Goal: Information Seeking & Learning: Learn about a topic

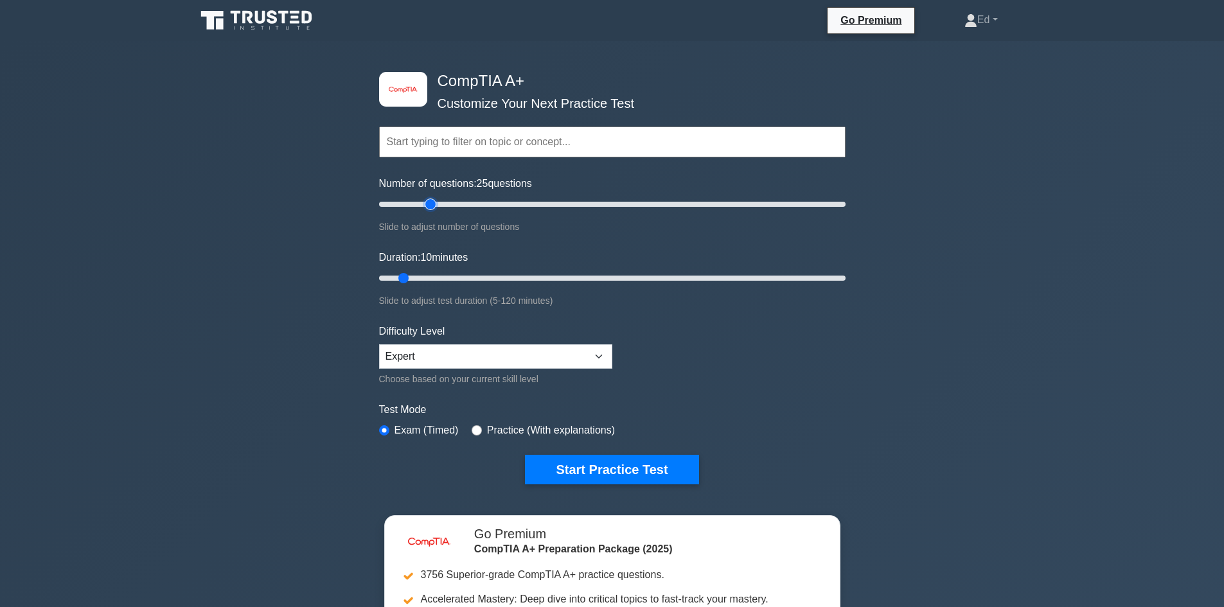
type input "25"
click at [434, 203] on input "Number of questions: 25 questions" at bounding box center [612, 204] width 467 height 15
type input "15"
click at [431, 276] on input "Duration: 10 minutes" at bounding box center [612, 278] width 467 height 15
click at [676, 115] on div "Topics Hardware Operating Systems Networking Security Troubleshooting Mobile De…" at bounding box center [612, 123] width 467 height 73
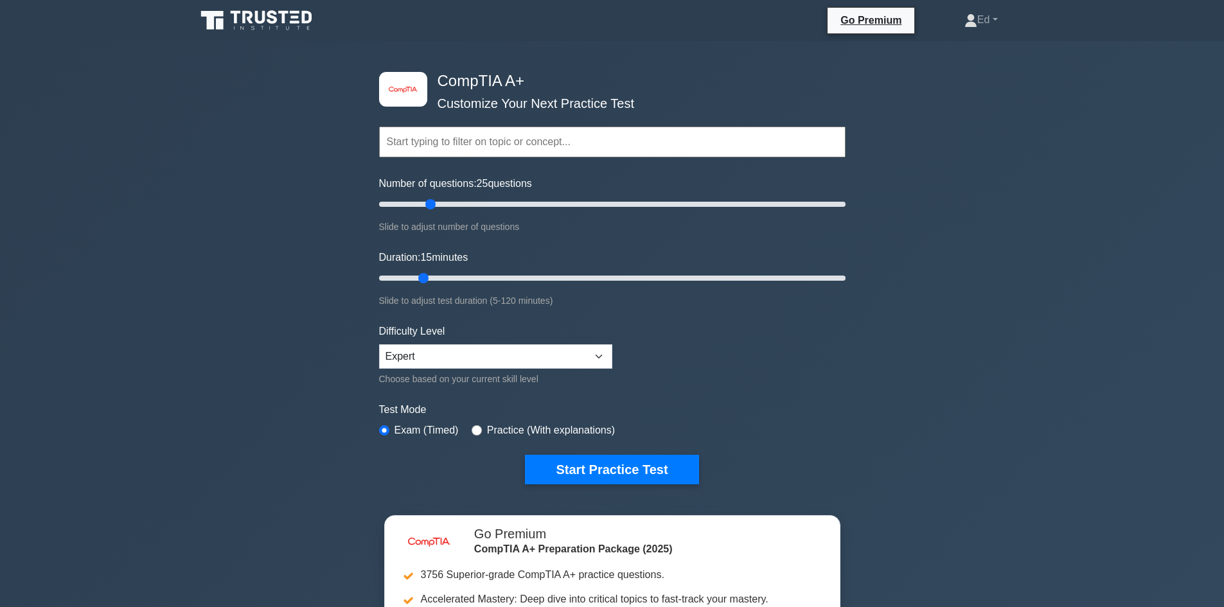
click at [676, 144] on input "text" at bounding box center [612, 142] width 467 height 31
click at [605, 455] on button "Start Practice Test" at bounding box center [612, 470] width 174 height 30
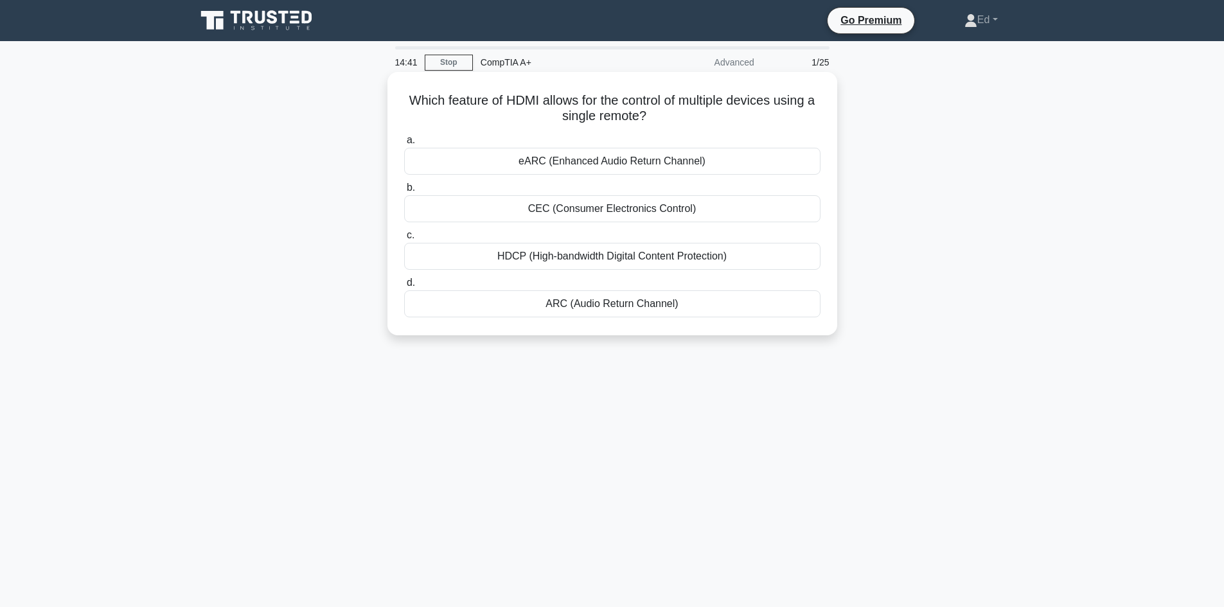
click at [567, 256] on div "HDCP (High-bandwidth Digital Content Protection)" at bounding box center [612, 256] width 416 height 27
click at [404, 240] on input "c. HDCP (High-bandwidth Digital Content Protection)" at bounding box center [404, 235] width 0 height 8
click at [636, 256] on div "Continuous Data Protection (CDP)" at bounding box center [612, 256] width 416 height 27
click at [404, 240] on input "c. Continuous Data Protection (CDP)" at bounding box center [404, 235] width 0 height 8
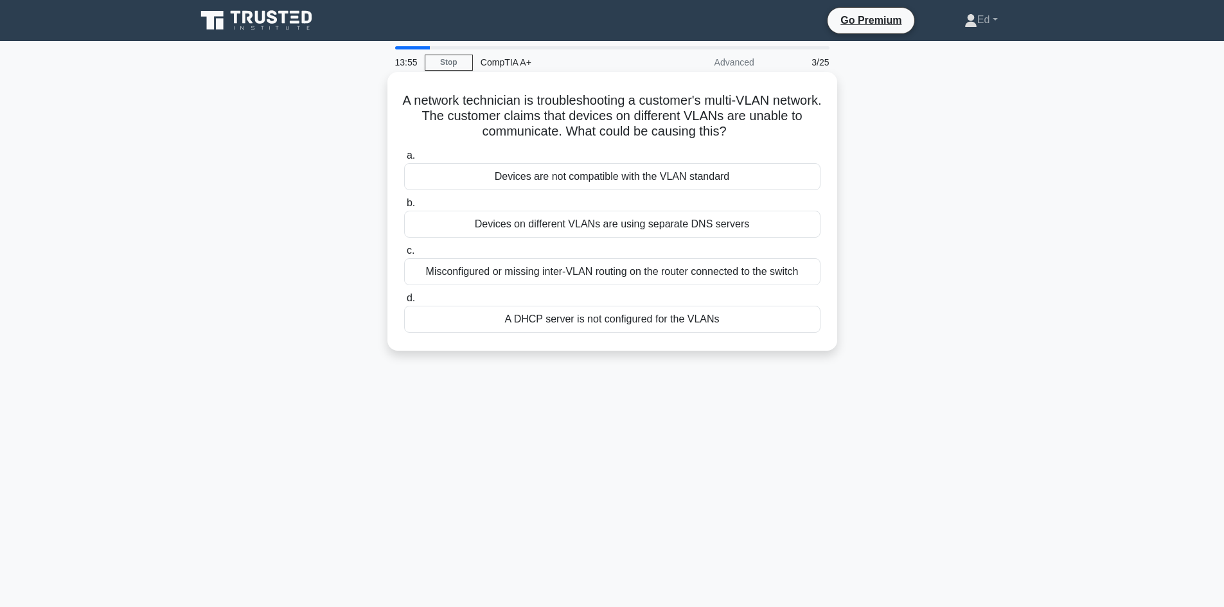
click at [658, 225] on div "Devices on different VLANs are using separate DNS servers" at bounding box center [612, 224] width 416 height 27
click at [404, 208] on input "b. Devices on different VLANs are using separate DNS servers" at bounding box center [404, 203] width 0 height 8
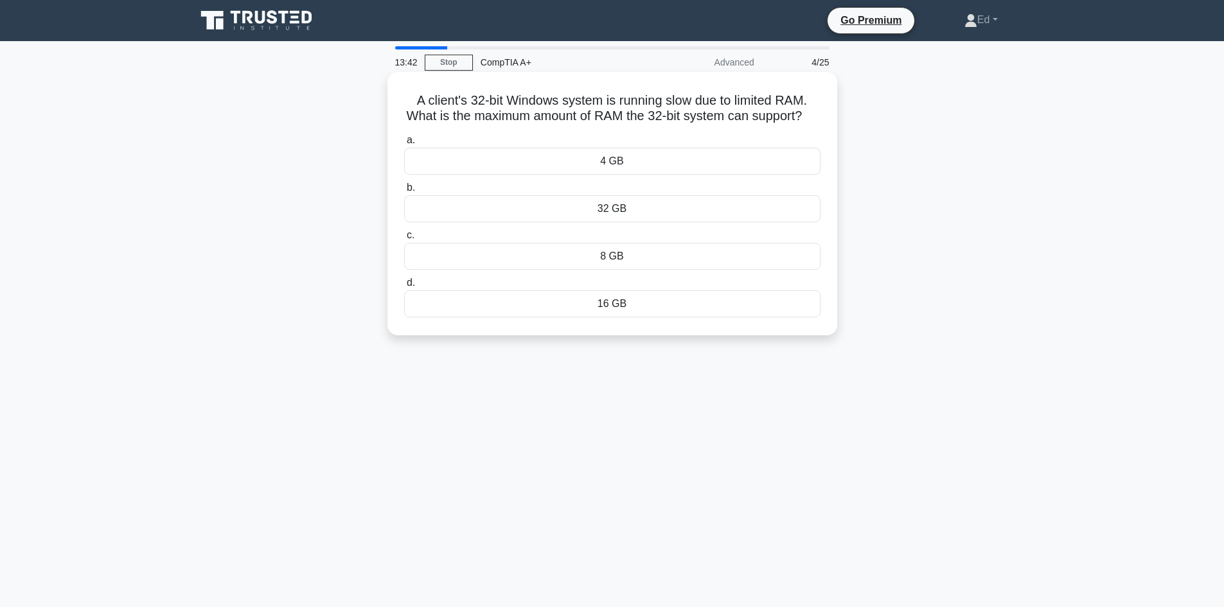
click at [598, 317] on div "16 GB" at bounding box center [612, 303] width 416 height 27
click at [404, 287] on input "d. 16 GB" at bounding box center [404, 283] width 0 height 8
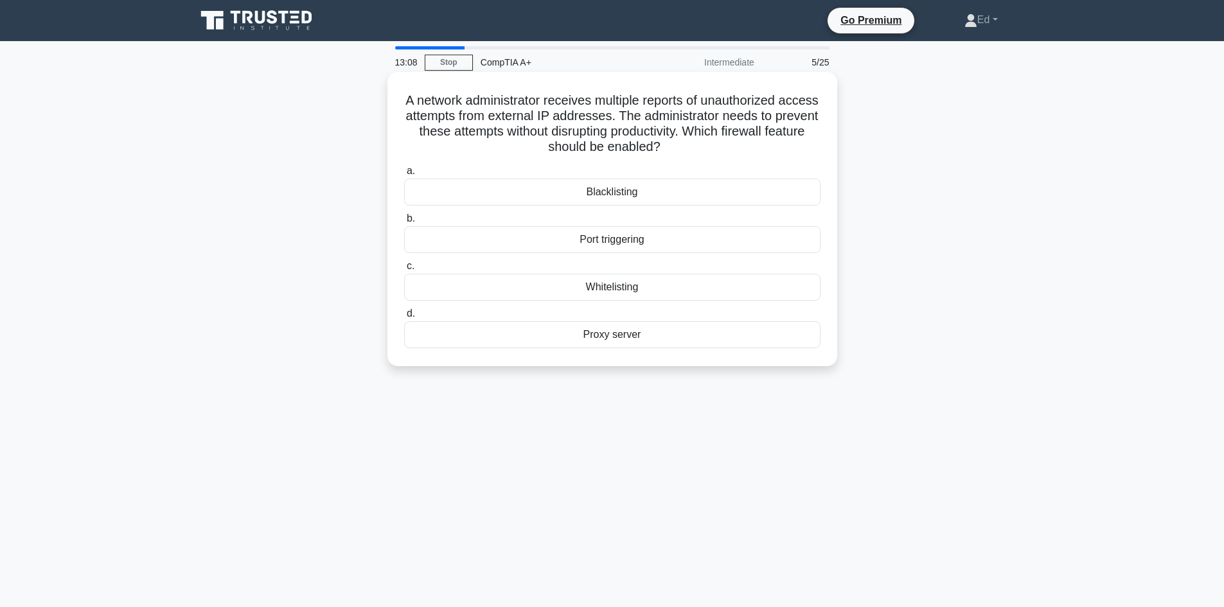
click at [620, 333] on div "Proxy server" at bounding box center [612, 334] width 416 height 27
click at [404, 318] on input "d. Proxy server" at bounding box center [404, 314] width 0 height 8
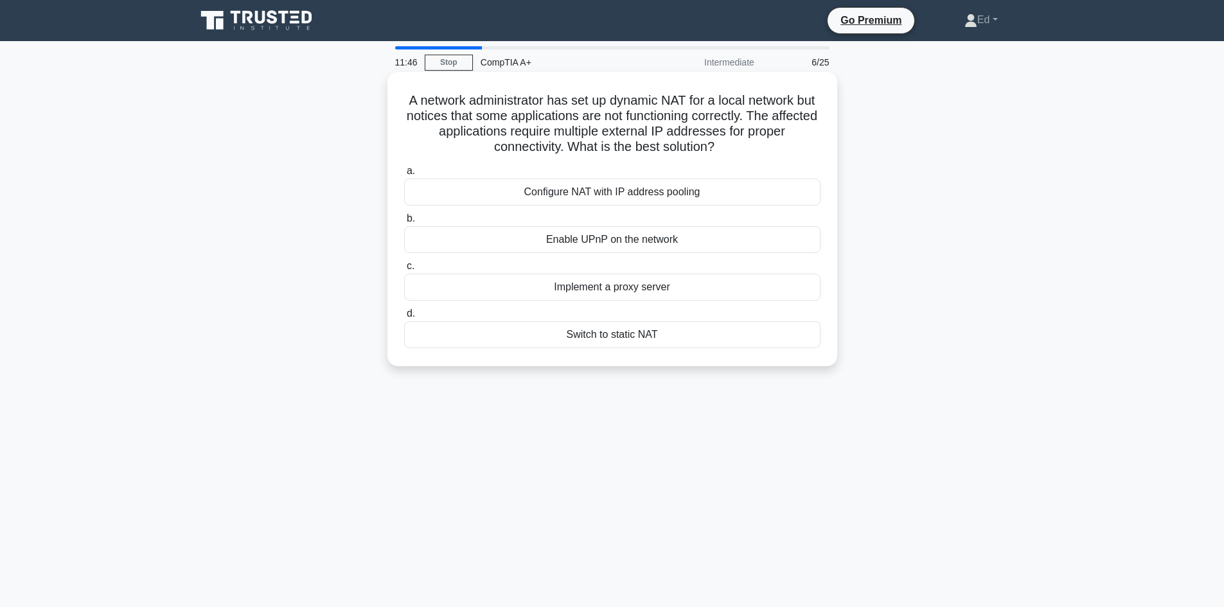
click at [642, 196] on div "Configure NAT with IP address pooling" at bounding box center [612, 192] width 416 height 27
click at [404, 175] on input "a. Configure NAT with IP address pooling" at bounding box center [404, 171] width 0 height 8
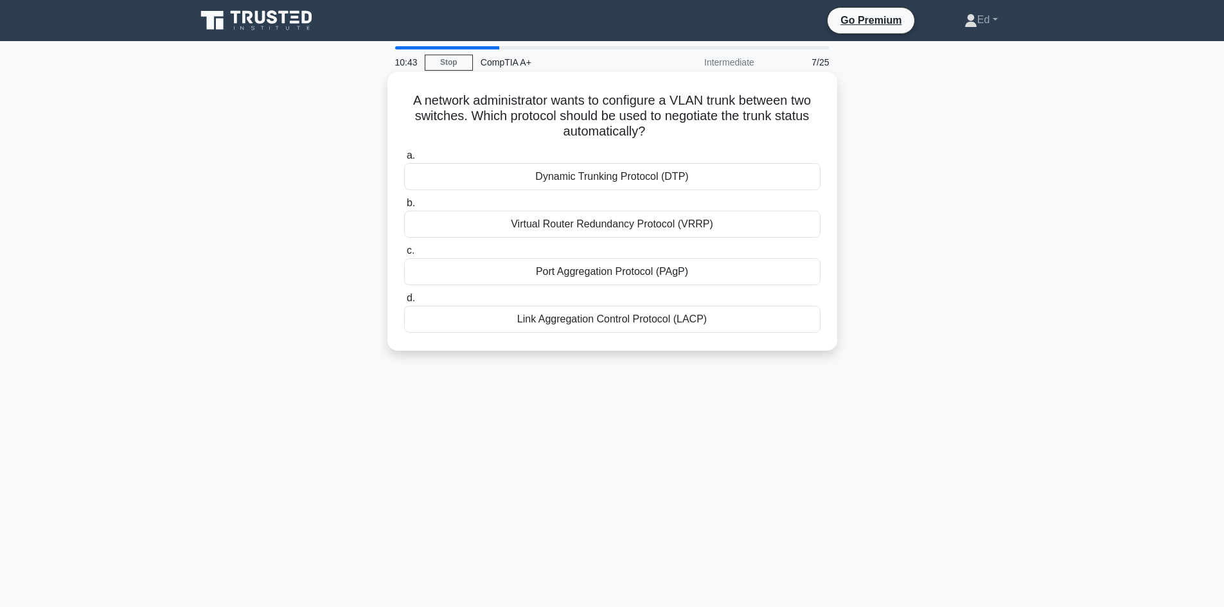
click at [639, 319] on div "Link Aggregation Control Protocol (LACP)" at bounding box center [612, 319] width 416 height 27
click at [404, 303] on input "d. Link Aggregation Control Protocol (LACP)" at bounding box center [404, 298] width 0 height 8
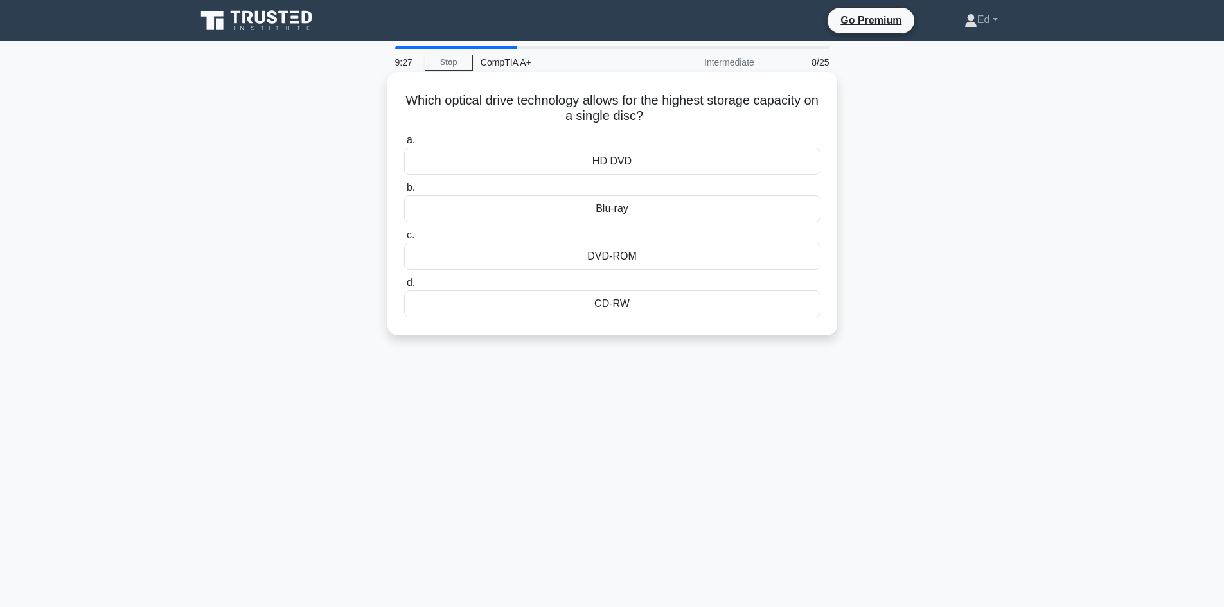
click at [633, 157] on div "HD DVD" at bounding box center [612, 161] width 416 height 27
click at [404, 145] on input "a. HD DVD" at bounding box center [404, 140] width 0 height 8
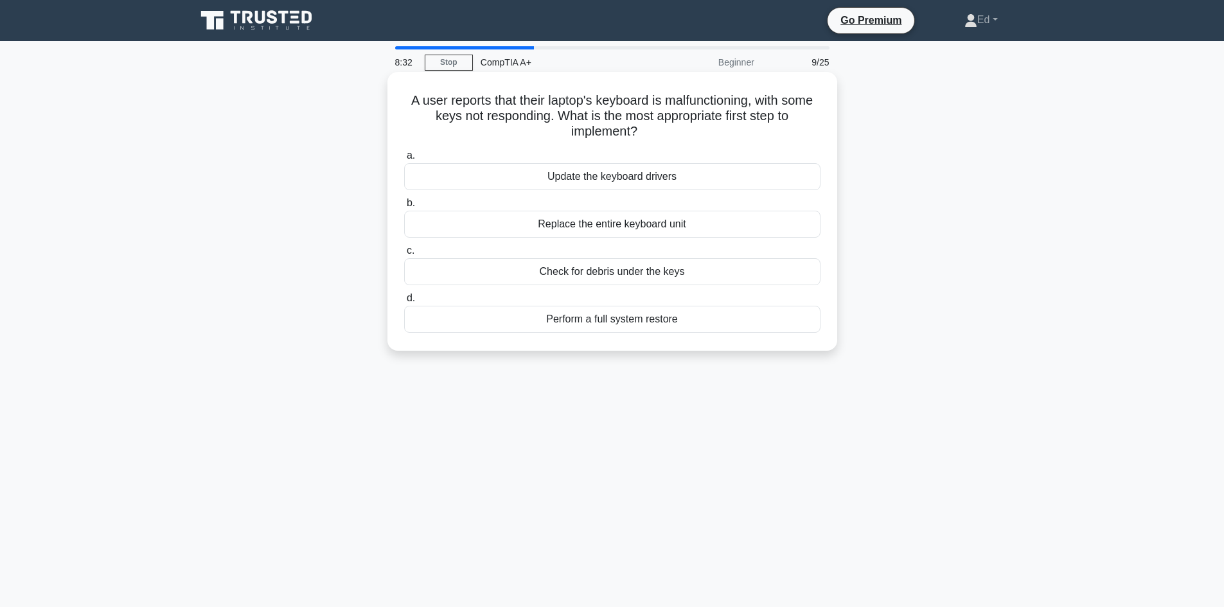
click at [649, 185] on div "Update the keyboard drivers" at bounding box center [612, 176] width 416 height 27
click at [404, 160] on input "a. Update the keyboard drivers" at bounding box center [404, 156] width 0 height 8
click at [581, 278] on div "A VPN concentrator" at bounding box center [612, 271] width 416 height 27
click at [404, 255] on input "c. A VPN concentrator" at bounding box center [404, 251] width 0 height 8
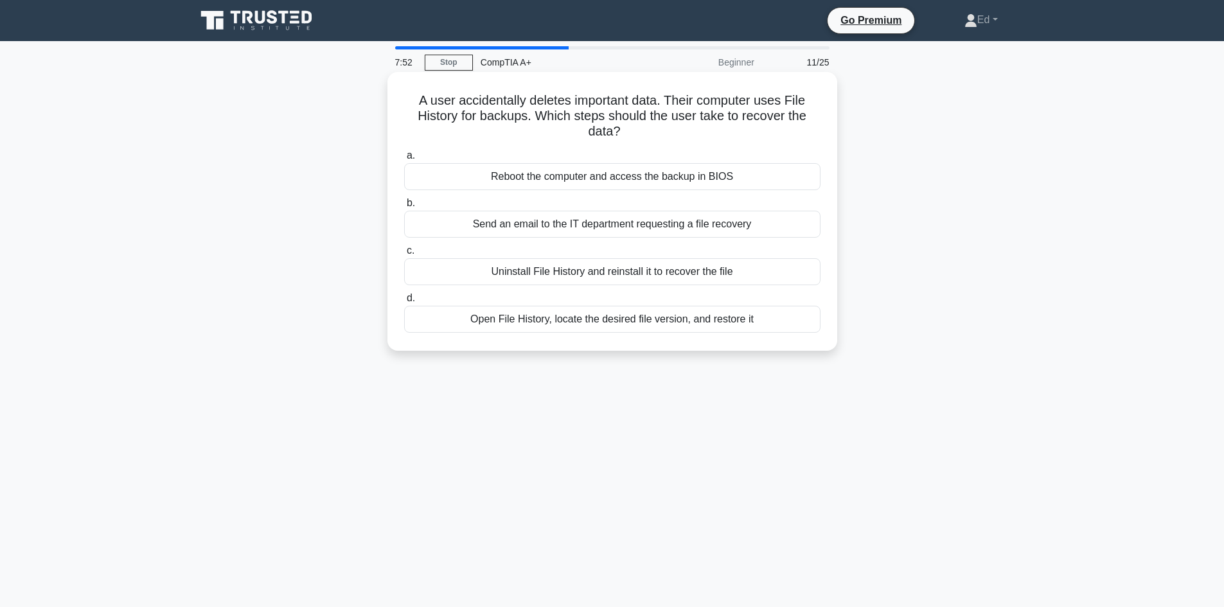
click at [569, 227] on div "Send an email to the IT department requesting a file recovery" at bounding box center [612, 224] width 416 height 27
click at [404, 208] on input "b. Send an email to the IT department requesting a file recovery" at bounding box center [404, 203] width 0 height 8
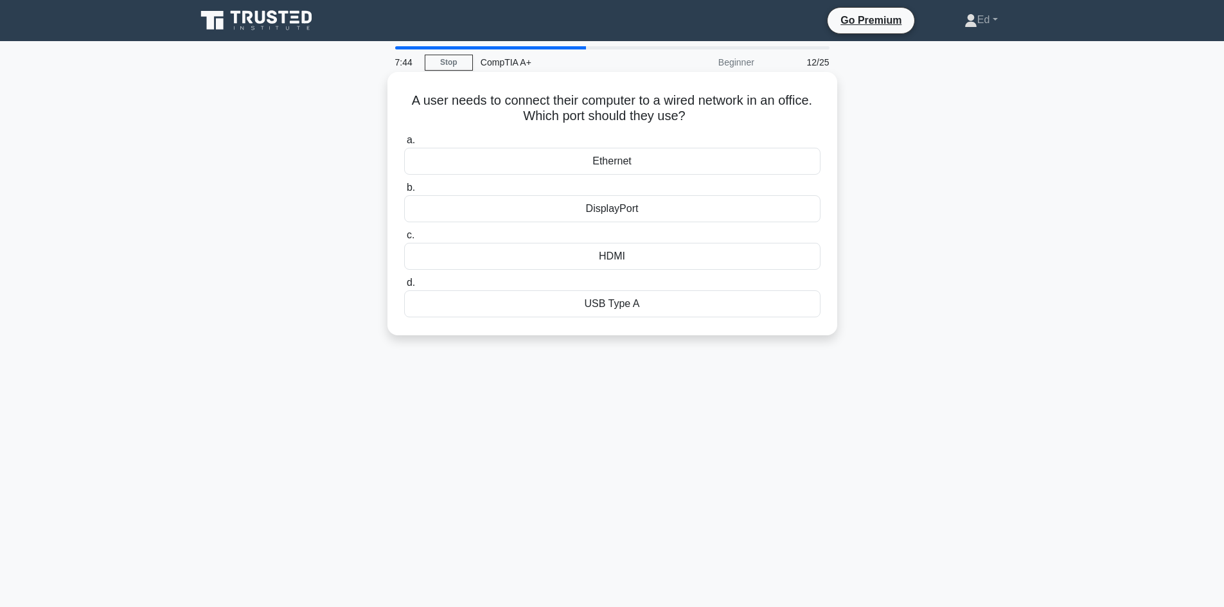
click at [626, 158] on div "Ethernet" at bounding box center [612, 161] width 416 height 27
click at [404, 145] on input "a. Ethernet" at bounding box center [404, 140] width 0 height 8
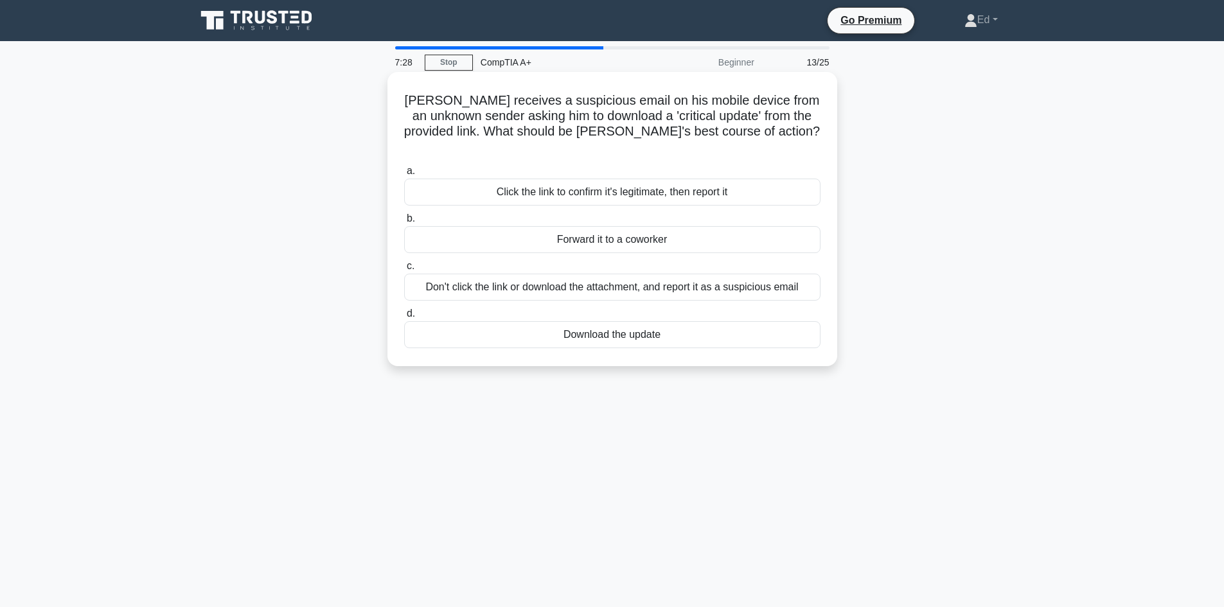
click at [673, 280] on div "Don't click the link or download the attachment, and report it as a suspicious …" at bounding box center [612, 287] width 416 height 27
click at [404, 271] on input "c. Don't click the link or download the attachment, and report it as a suspicio…" at bounding box center [404, 266] width 0 height 8
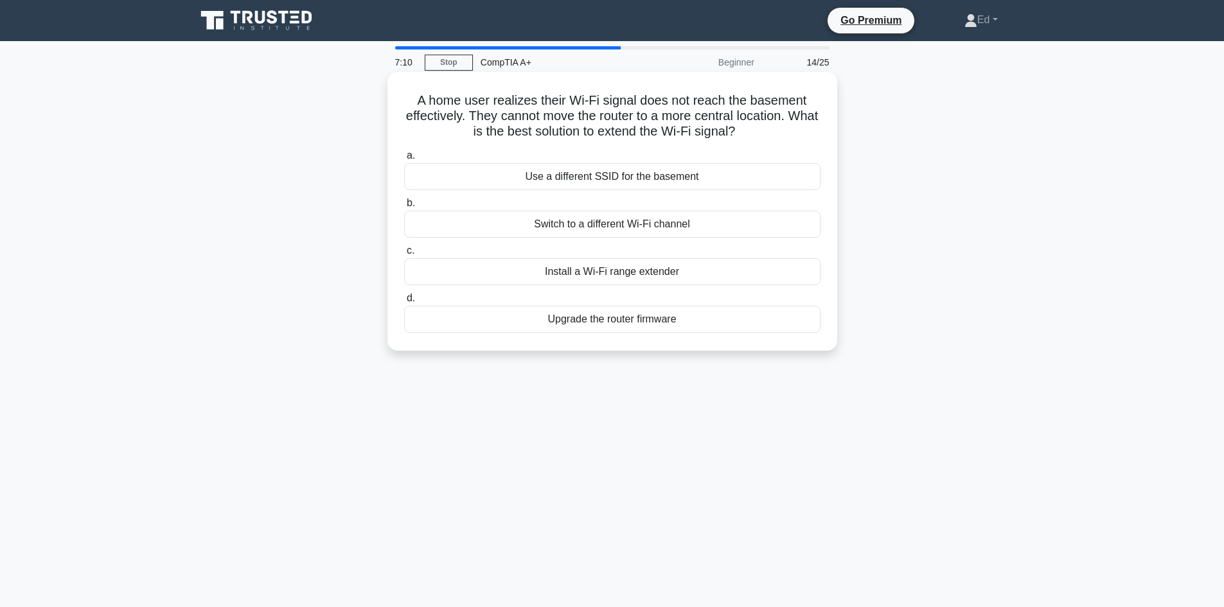
click at [603, 275] on div "Install a Wi-Fi range extender" at bounding box center [612, 271] width 416 height 27
click at [404, 255] on input "c. Install a Wi-Fi range extender" at bounding box center [404, 251] width 0 height 8
click at [637, 229] on div "Replace the faulty cable in the wall" at bounding box center [612, 224] width 416 height 27
click at [404, 208] on input "b. Replace the faulty cable in the wall" at bounding box center [404, 203] width 0 height 8
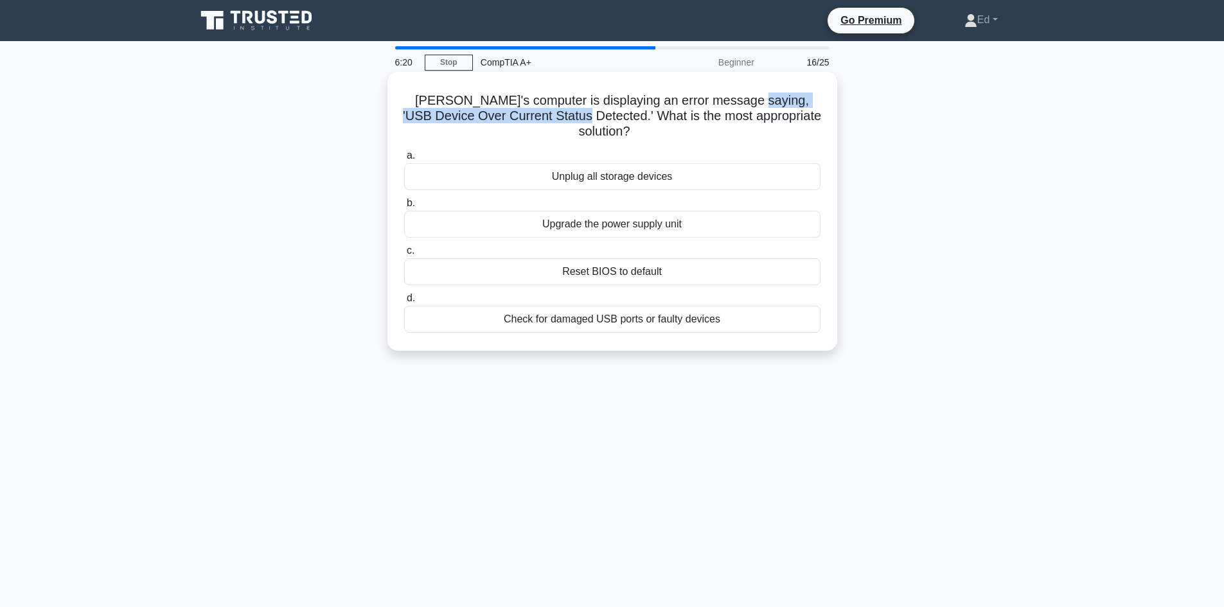
drag, startPoint x: 724, startPoint y: 102, endPoint x: 555, endPoint y: 114, distance: 170.1
click at [555, 114] on h5 "[PERSON_NAME]'s computer is displaying an error message saying, 'USB Device Ove…" at bounding box center [612, 117] width 419 height 48
copy h5 "USB Device Over Current Status Detected"
click at [633, 306] on div "Check for damaged USB ports or faulty devices" at bounding box center [612, 319] width 416 height 27
click at [404, 303] on input "d. Check for damaged USB ports or faulty devices" at bounding box center [404, 298] width 0 height 8
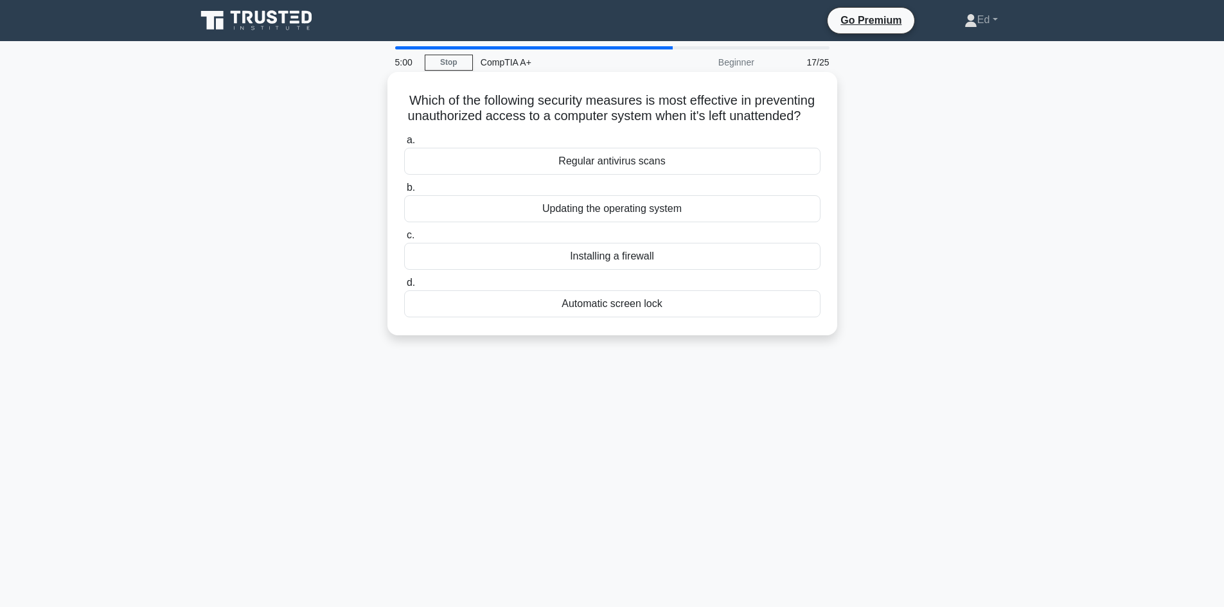
click at [774, 267] on div "Installing a firewall" at bounding box center [612, 256] width 416 height 27
click at [404, 240] on input "c. Installing a firewall" at bounding box center [404, 235] width 0 height 8
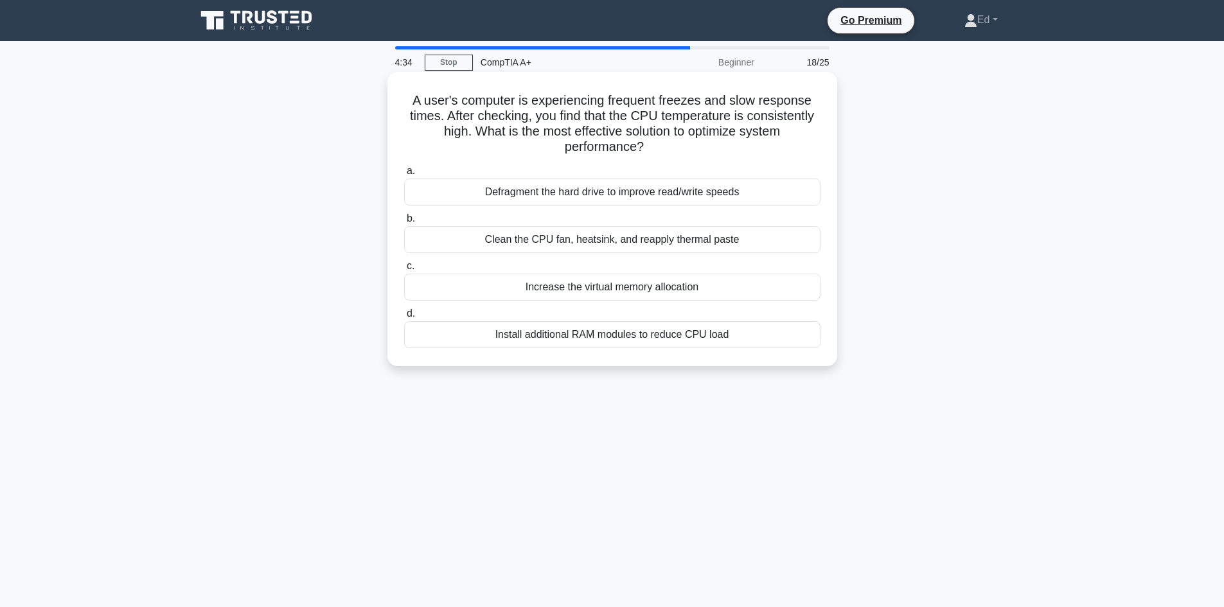
click at [702, 238] on div "Clean the CPU fan, heatsink, and reapply thermal paste" at bounding box center [612, 239] width 416 height 27
click at [404, 223] on input "b. Clean the CPU fan, heatsink, and reapply thermal paste" at bounding box center [404, 219] width 0 height 8
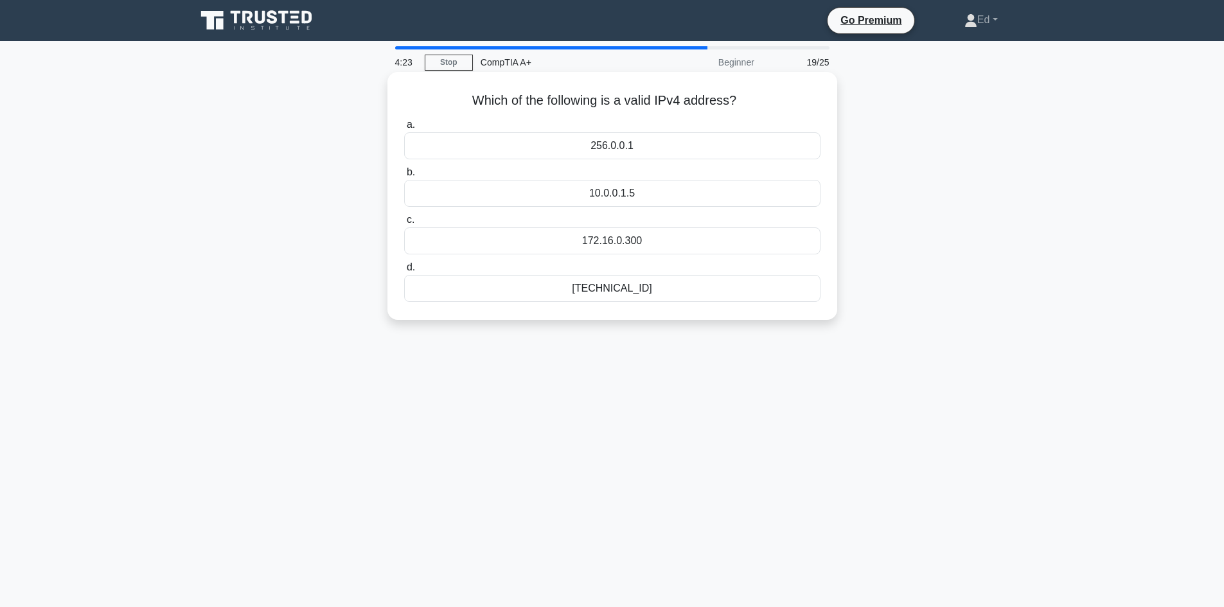
click at [632, 287] on div "[TECHNICAL_ID]" at bounding box center [612, 288] width 416 height 27
click at [404, 272] on input "d. [TECHNICAL_ID]" at bounding box center [404, 267] width 0 height 8
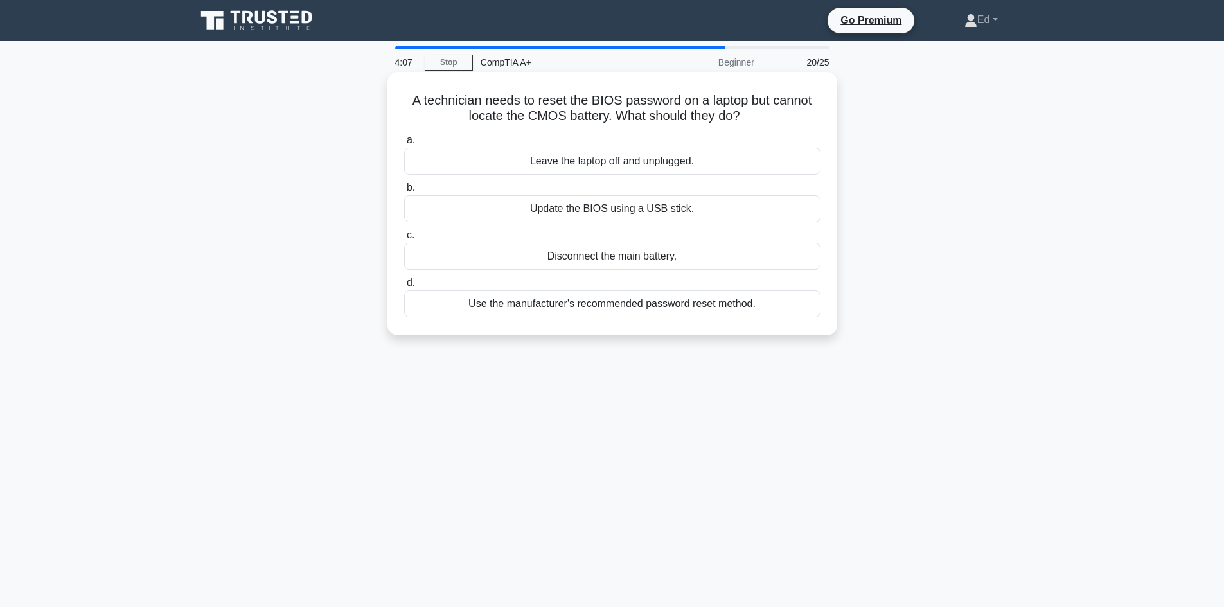
click at [600, 258] on div "Disconnect the main battery." at bounding box center [612, 256] width 416 height 27
click at [404, 240] on input "c. Disconnect the main battery." at bounding box center [404, 235] width 0 height 8
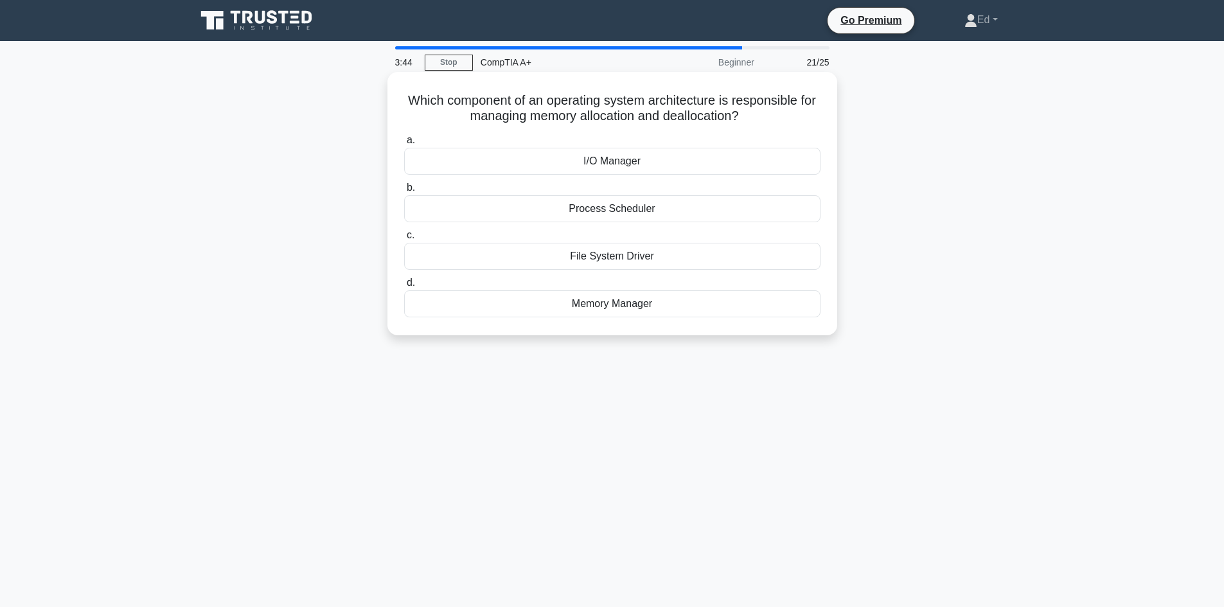
click at [571, 302] on div "Memory Manager" at bounding box center [612, 303] width 416 height 27
click at [404, 287] on input "d. Memory Manager" at bounding box center [404, 283] width 0 height 8
click at [606, 310] on div "Use a USB hub" at bounding box center [612, 303] width 416 height 27
click at [404, 287] on input "d. Use a USB hub" at bounding box center [404, 283] width 0 height 8
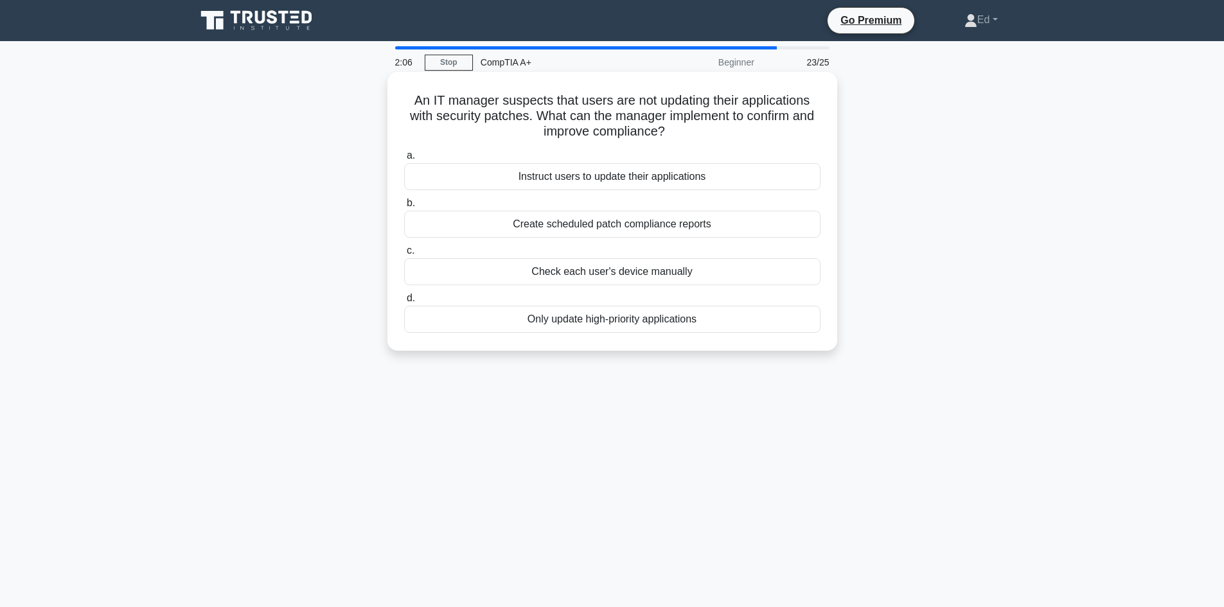
click at [701, 227] on div "Create scheduled patch compliance reports" at bounding box center [612, 224] width 416 height 27
click at [404, 208] on input "b. Create scheduled patch compliance reports" at bounding box center [404, 203] width 0 height 8
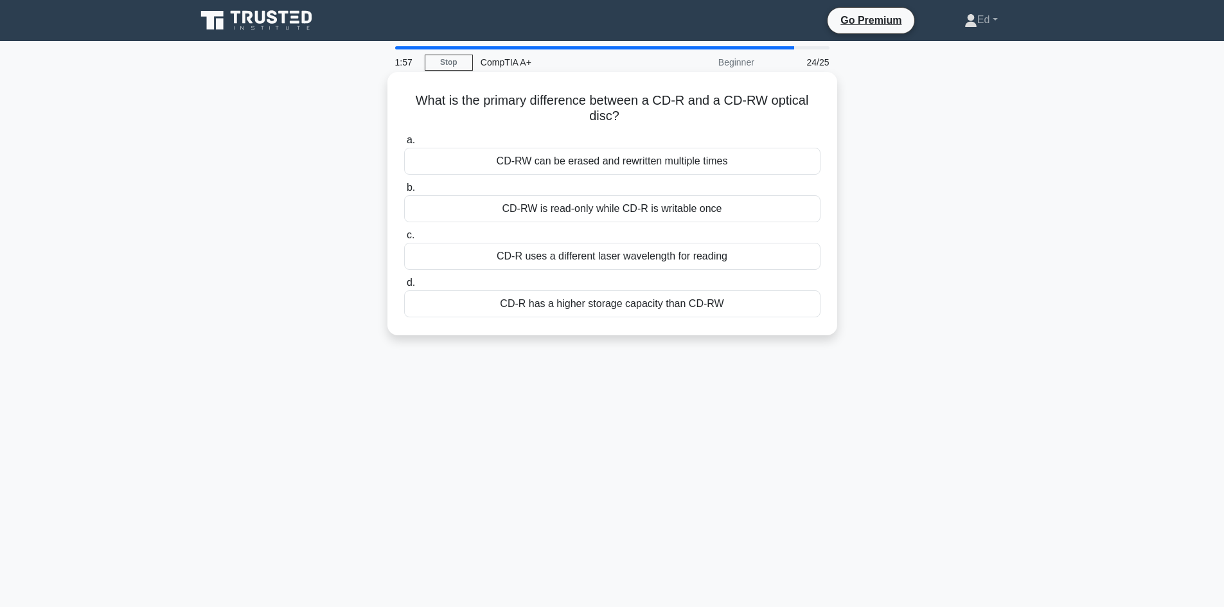
click at [627, 161] on div "CD-RW can be erased and rewritten multiple times" at bounding box center [612, 161] width 416 height 27
click at [404, 145] on input "a. CD-RW can be erased and rewritten multiple times" at bounding box center [404, 140] width 0 height 8
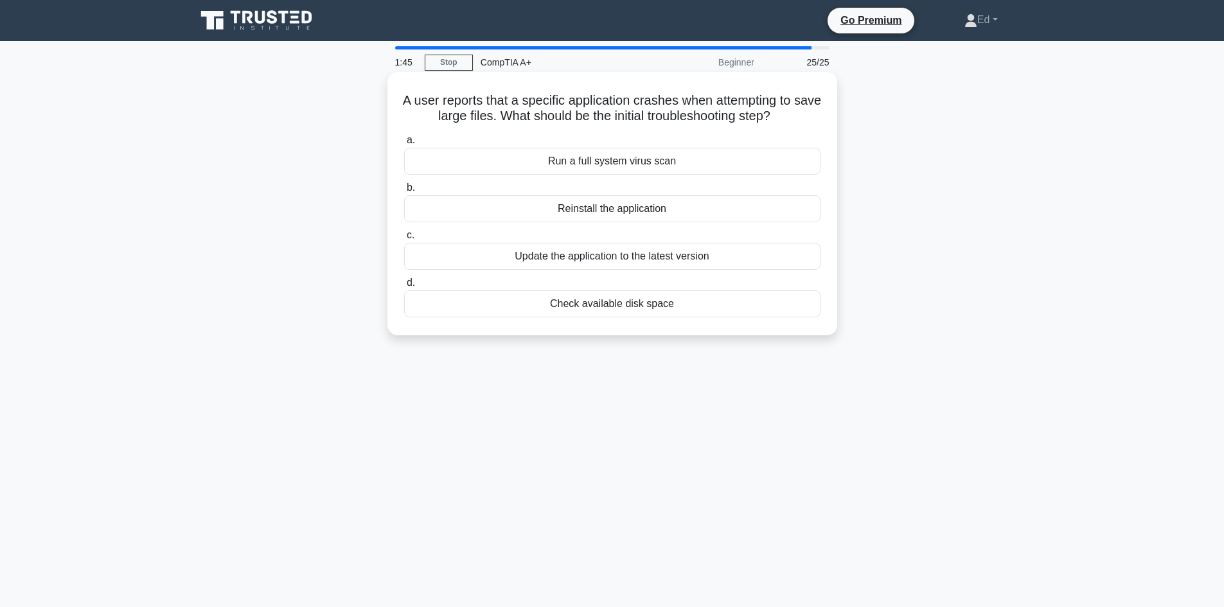
click at [613, 312] on div "Check available disk space" at bounding box center [612, 303] width 416 height 27
click at [404, 287] on input "d. Check available disk space" at bounding box center [404, 283] width 0 height 8
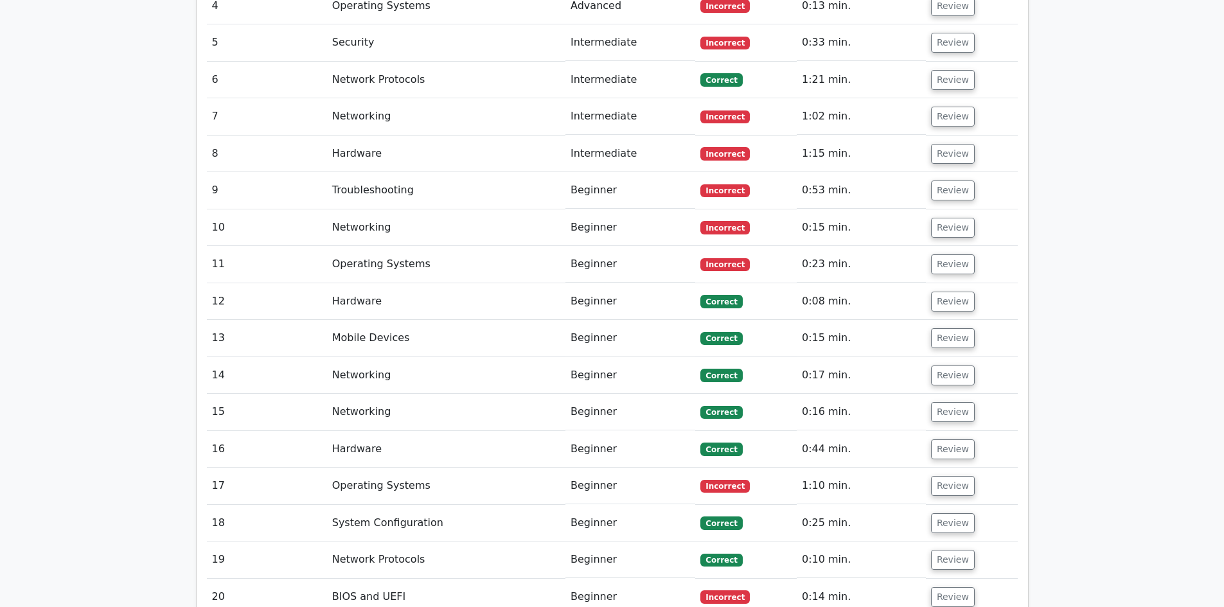
scroll to position [2185, 0]
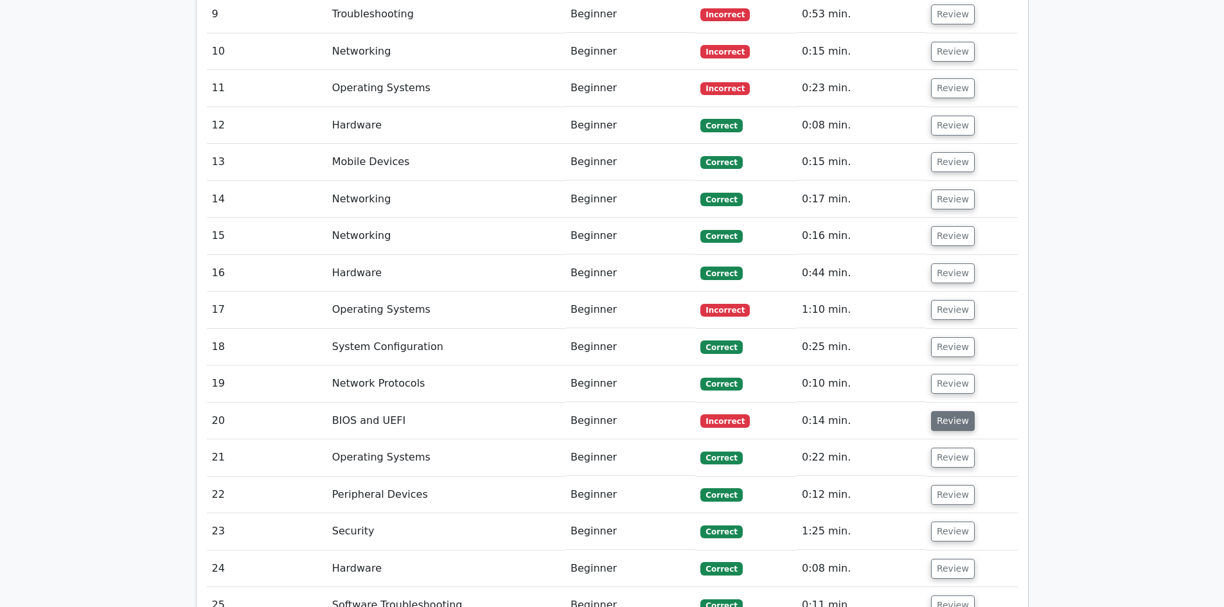
click at [956, 411] on button "Review" at bounding box center [953, 421] width 44 height 20
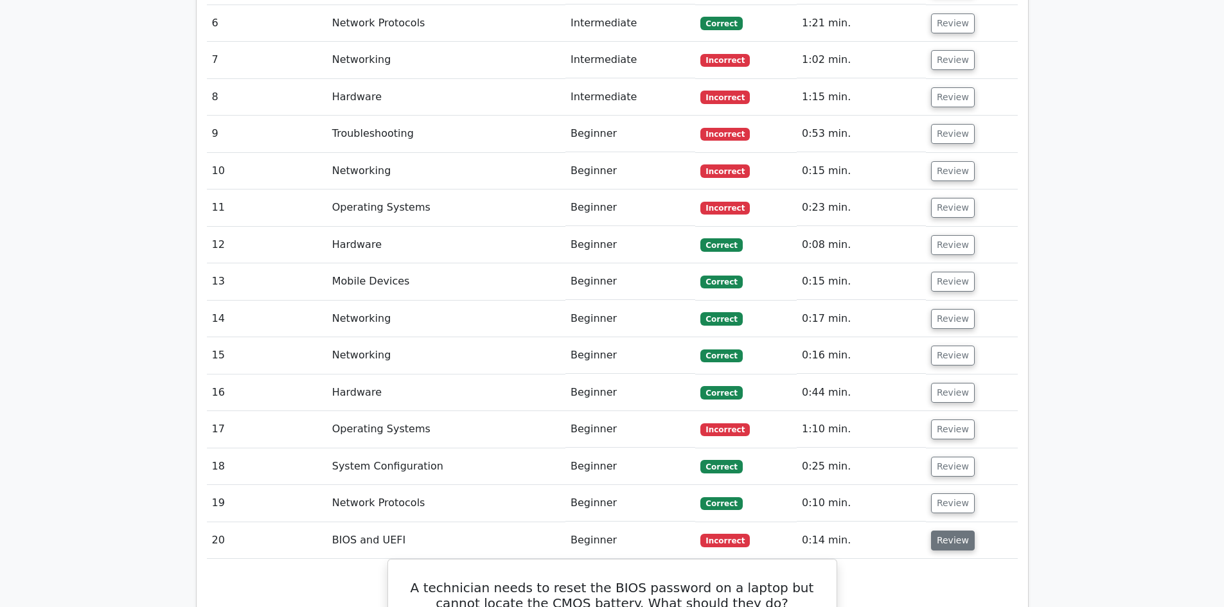
scroll to position [2056, 0]
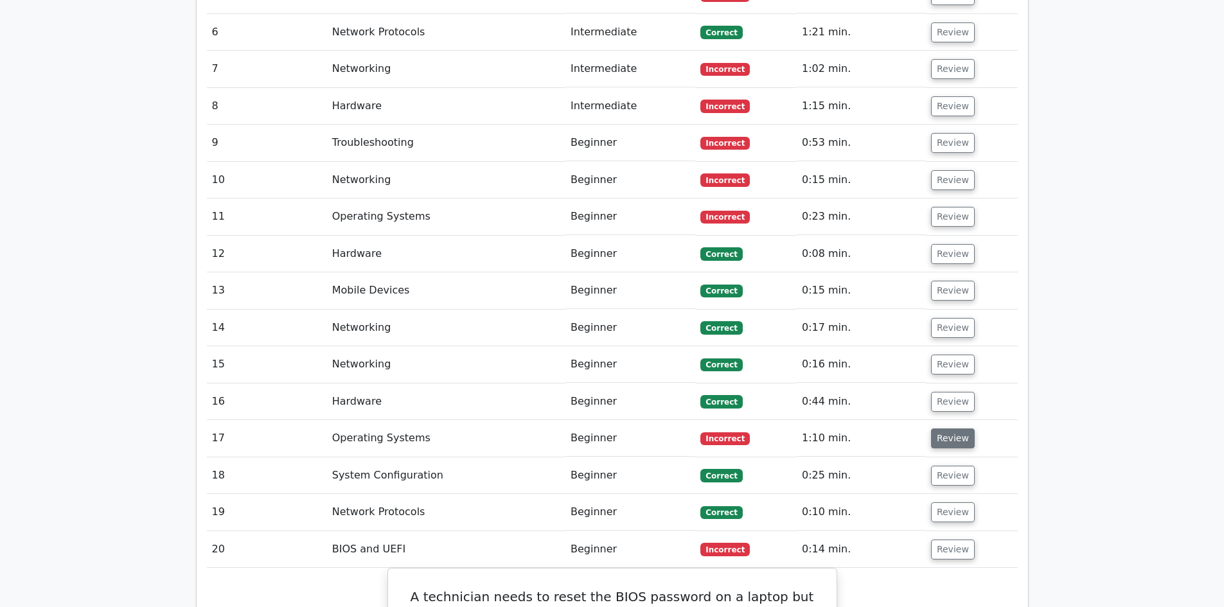
click at [958, 429] on button "Review" at bounding box center [953, 439] width 44 height 20
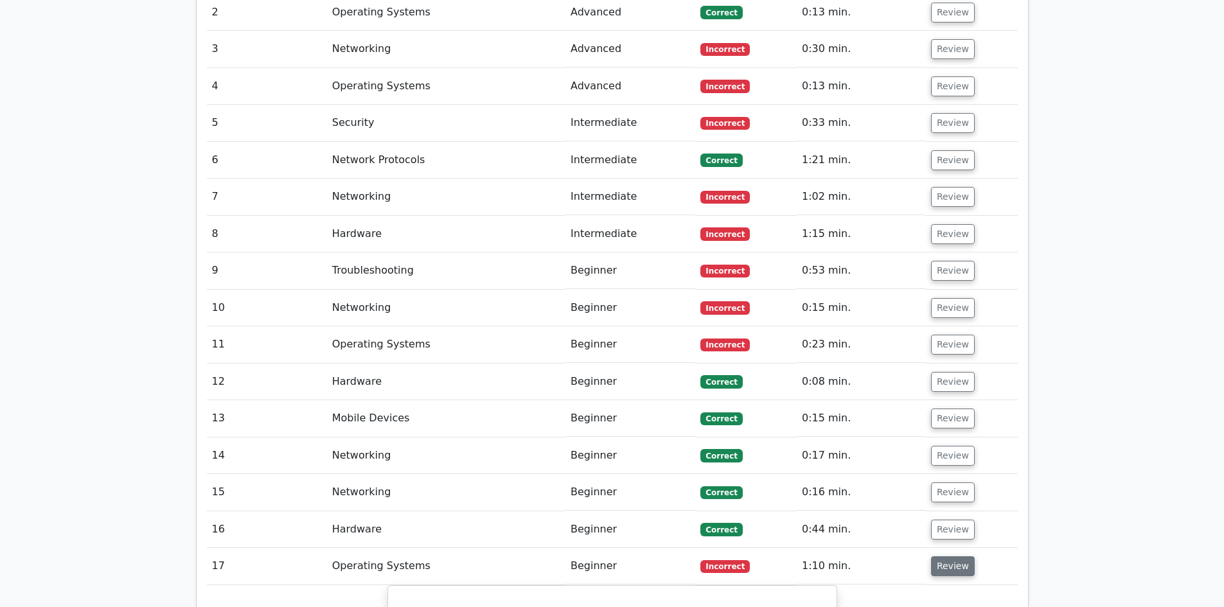
scroll to position [1928, 0]
click at [943, 335] on button "Review" at bounding box center [953, 345] width 44 height 20
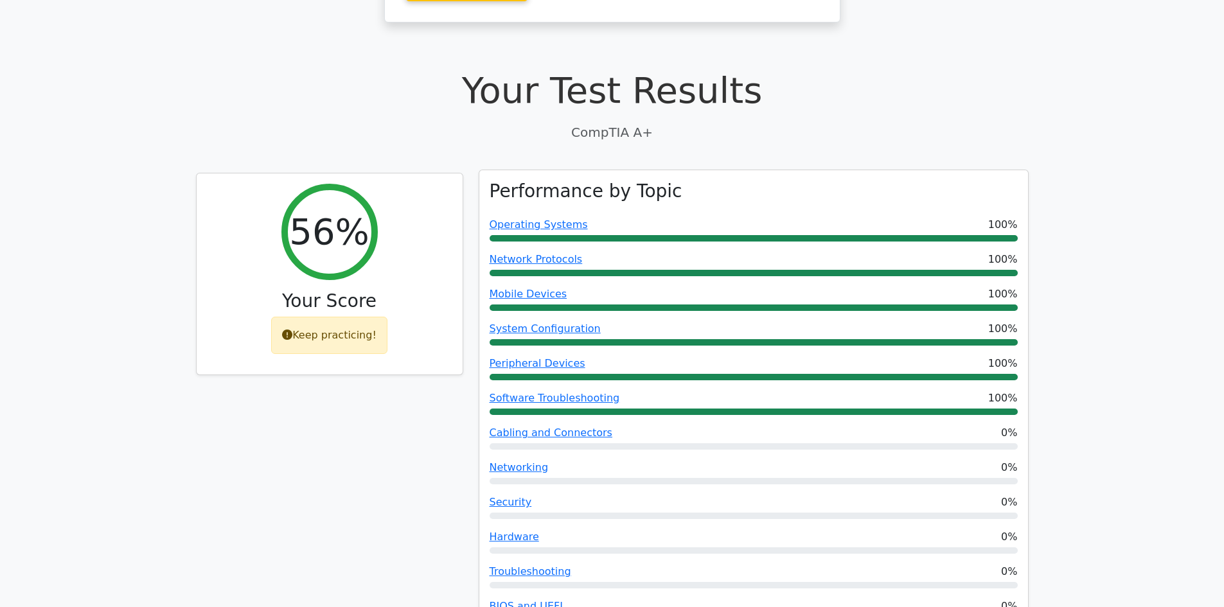
scroll to position [321, 0]
